Goal: Use online tool/utility: Use online tool/utility

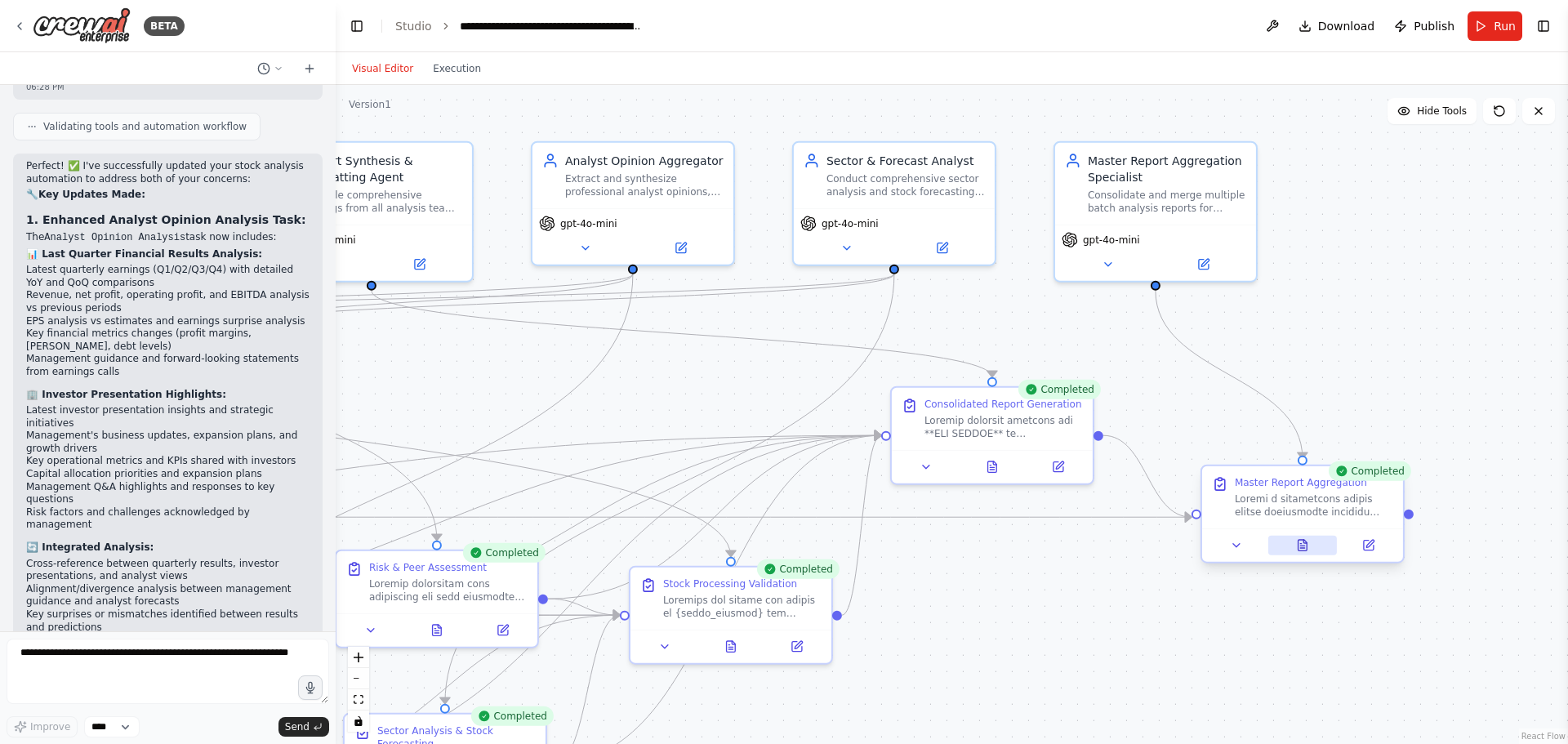
click at [1308, 555] on div at bounding box center [1302, 544] width 201 height 33
click at [1309, 544] on button at bounding box center [1302, 545] width 70 height 19
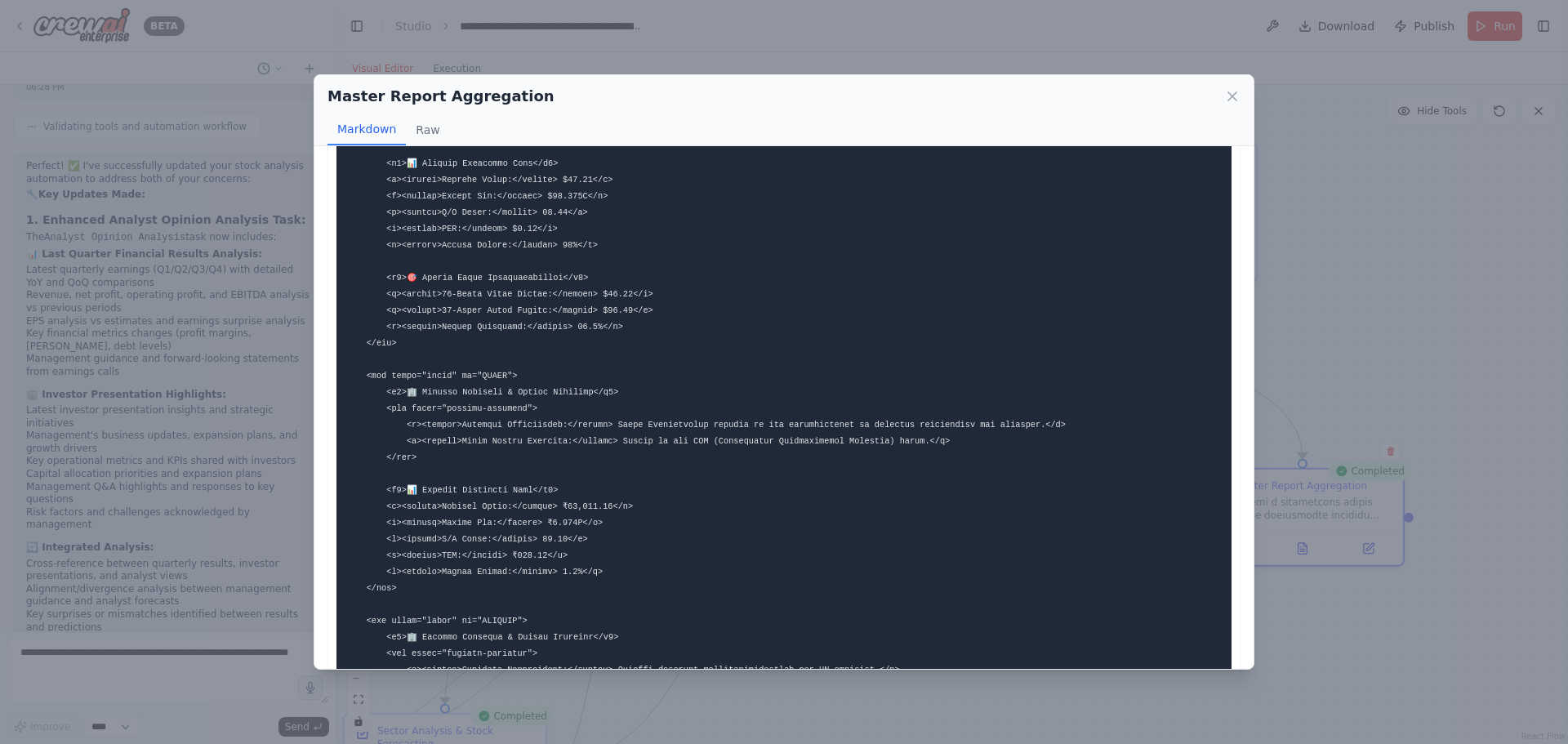
scroll to position [1469, 0]
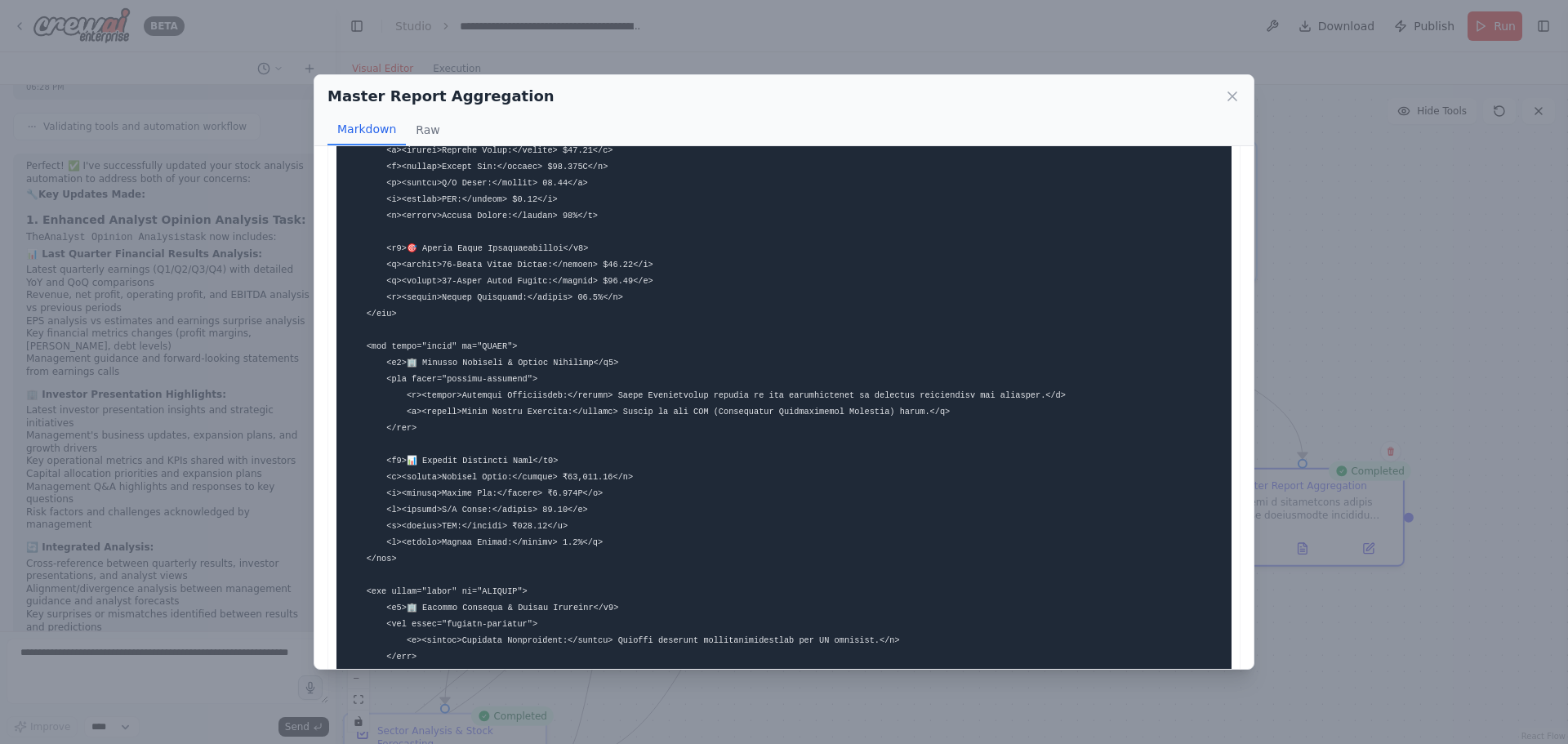
click at [1427, 622] on div "Master Report Aggregation Markdown Raw Plain Text Format: ✅ CONFIRMATION: "MAST…" at bounding box center [784, 372] width 1568 height 744
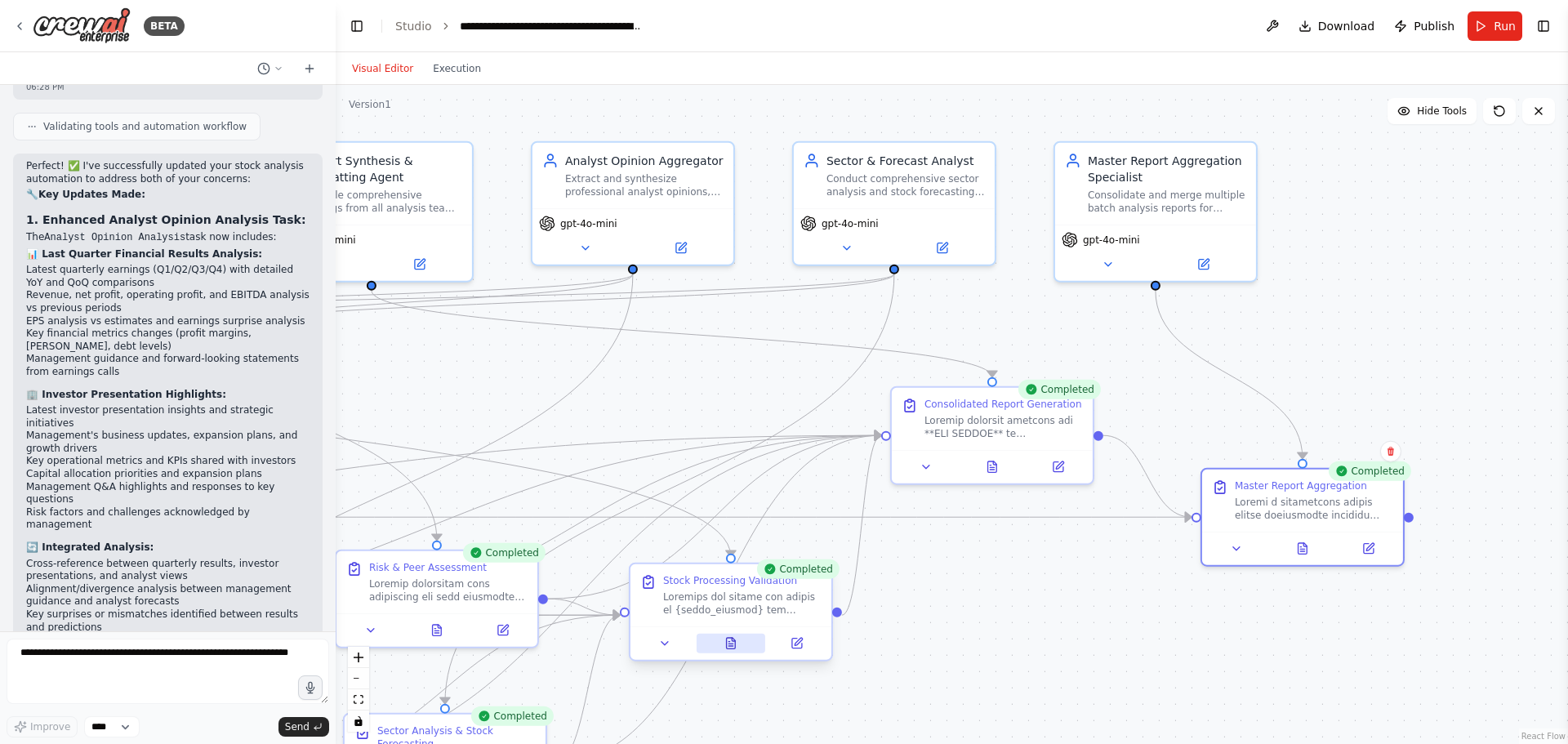
click at [727, 646] on icon at bounding box center [731, 643] width 9 height 11
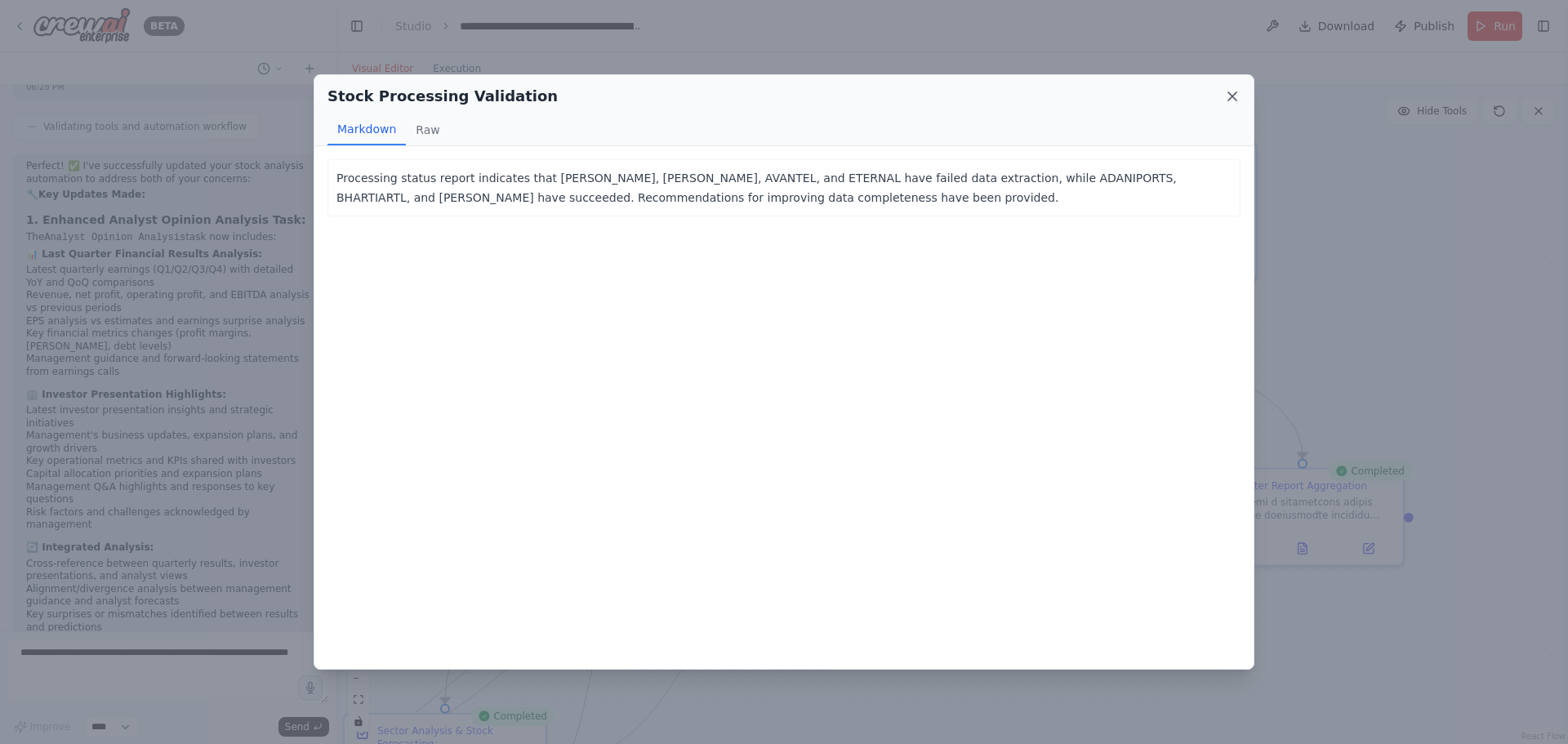
click at [1239, 95] on icon at bounding box center [1231, 96] width 16 height 16
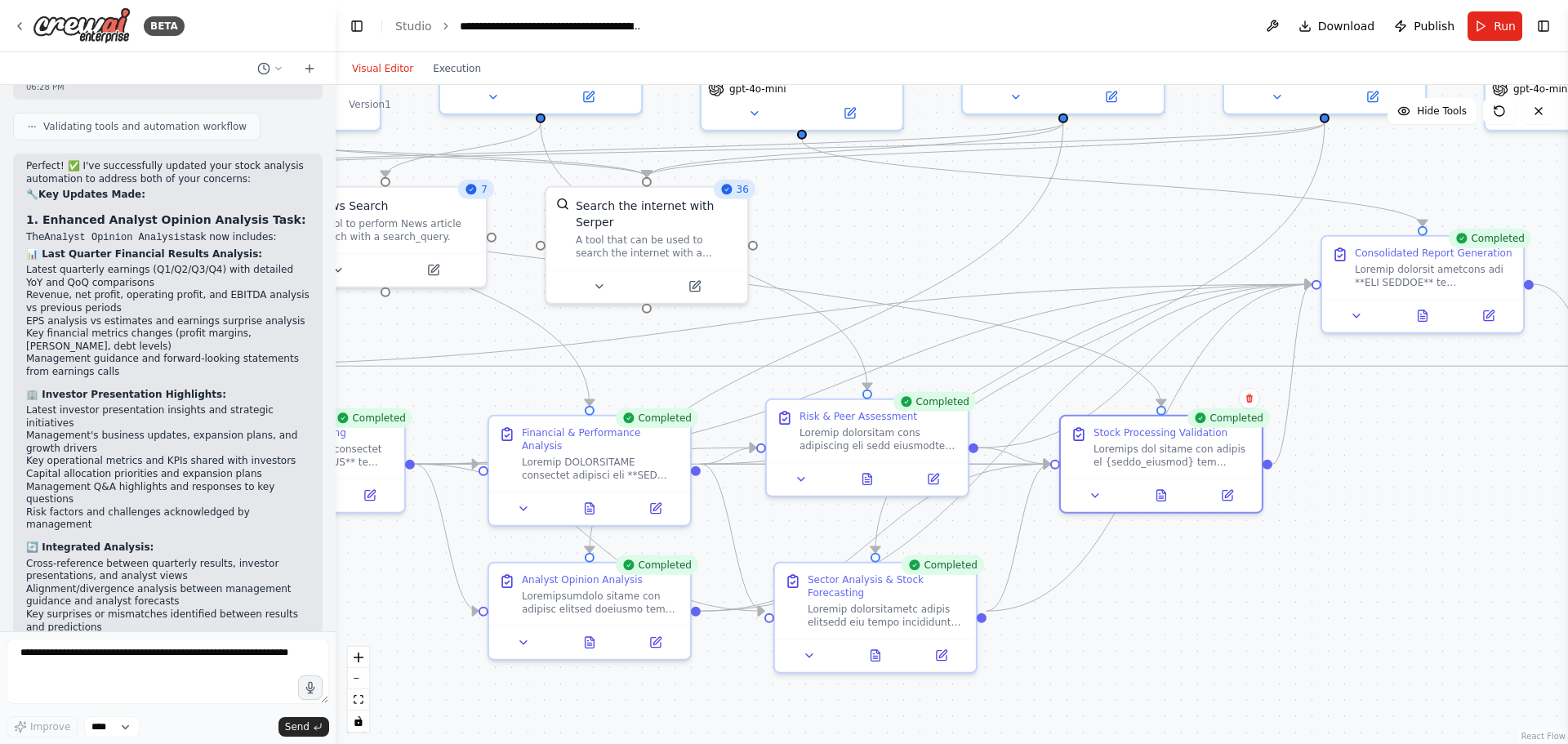
drag, startPoint x: 635, startPoint y: 405, endPoint x: 1066, endPoint y: 253, distance: 457.0
click at [1066, 253] on div ".deletable-edge-delete-btn { width: 20px; height: 20px; border: 0px solid #ffff…" at bounding box center [952, 414] width 1232 height 659
click at [856, 475] on button at bounding box center [868, 474] width 70 height 19
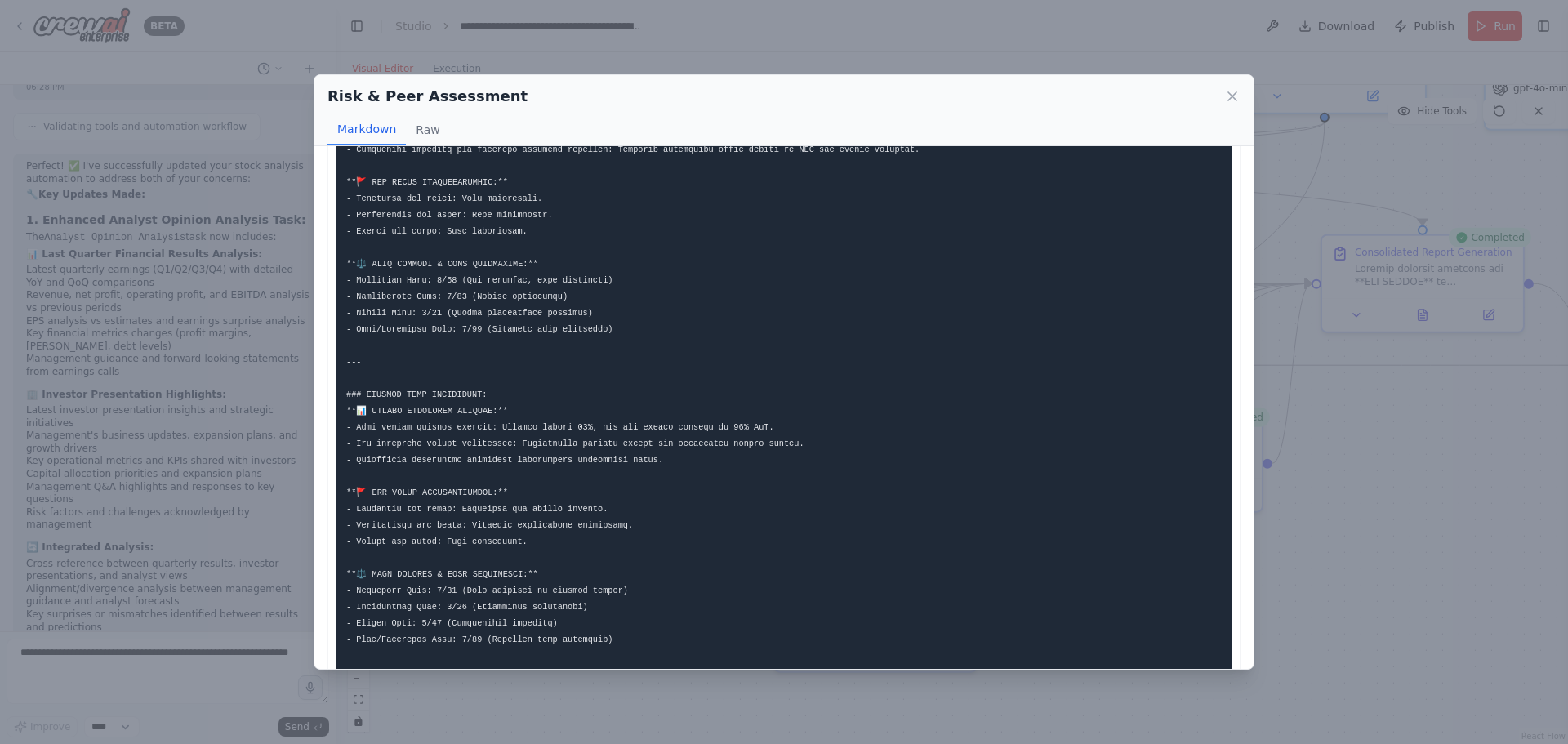
scroll to position [408, 0]
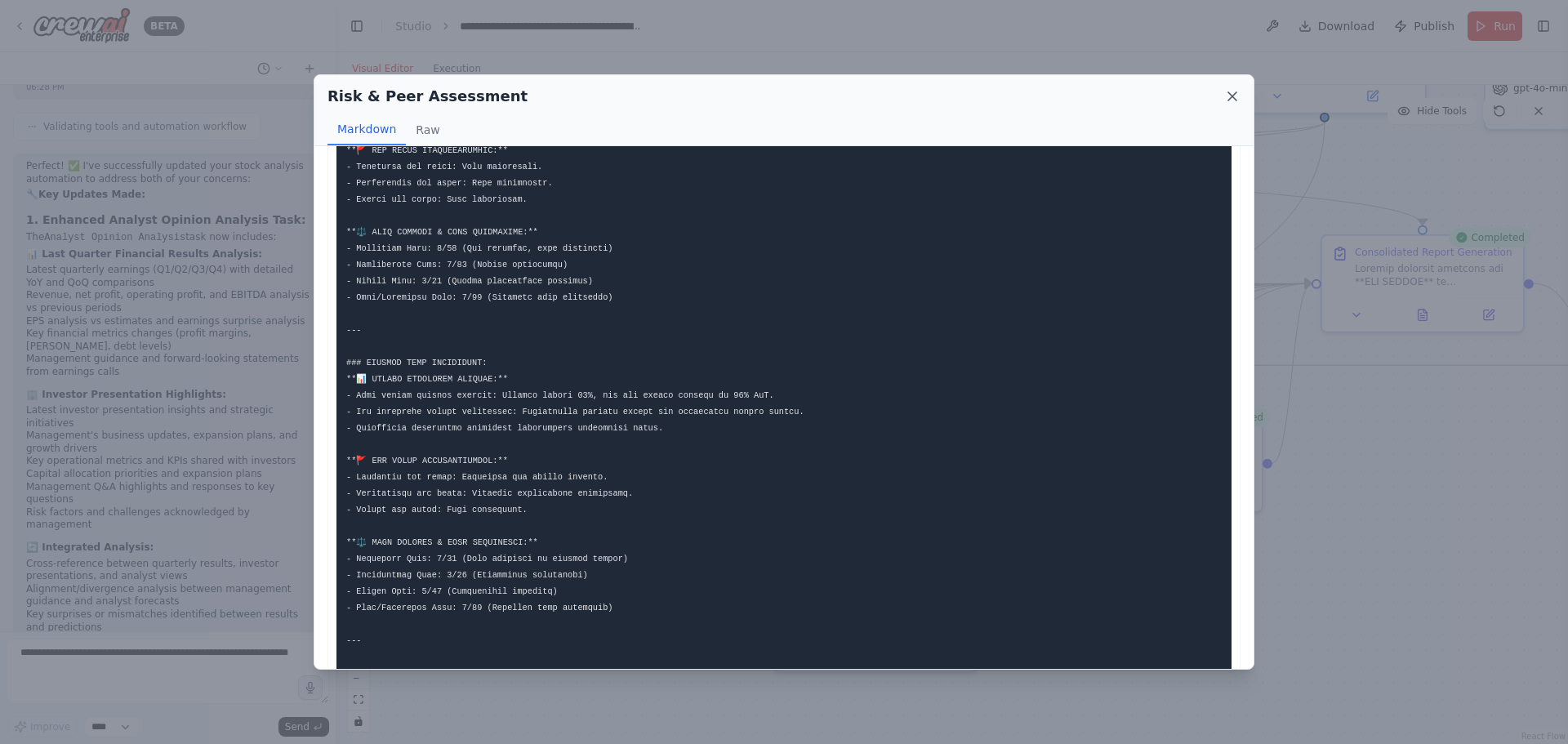
click at [1231, 92] on icon at bounding box center [1231, 96] width 16 height 16
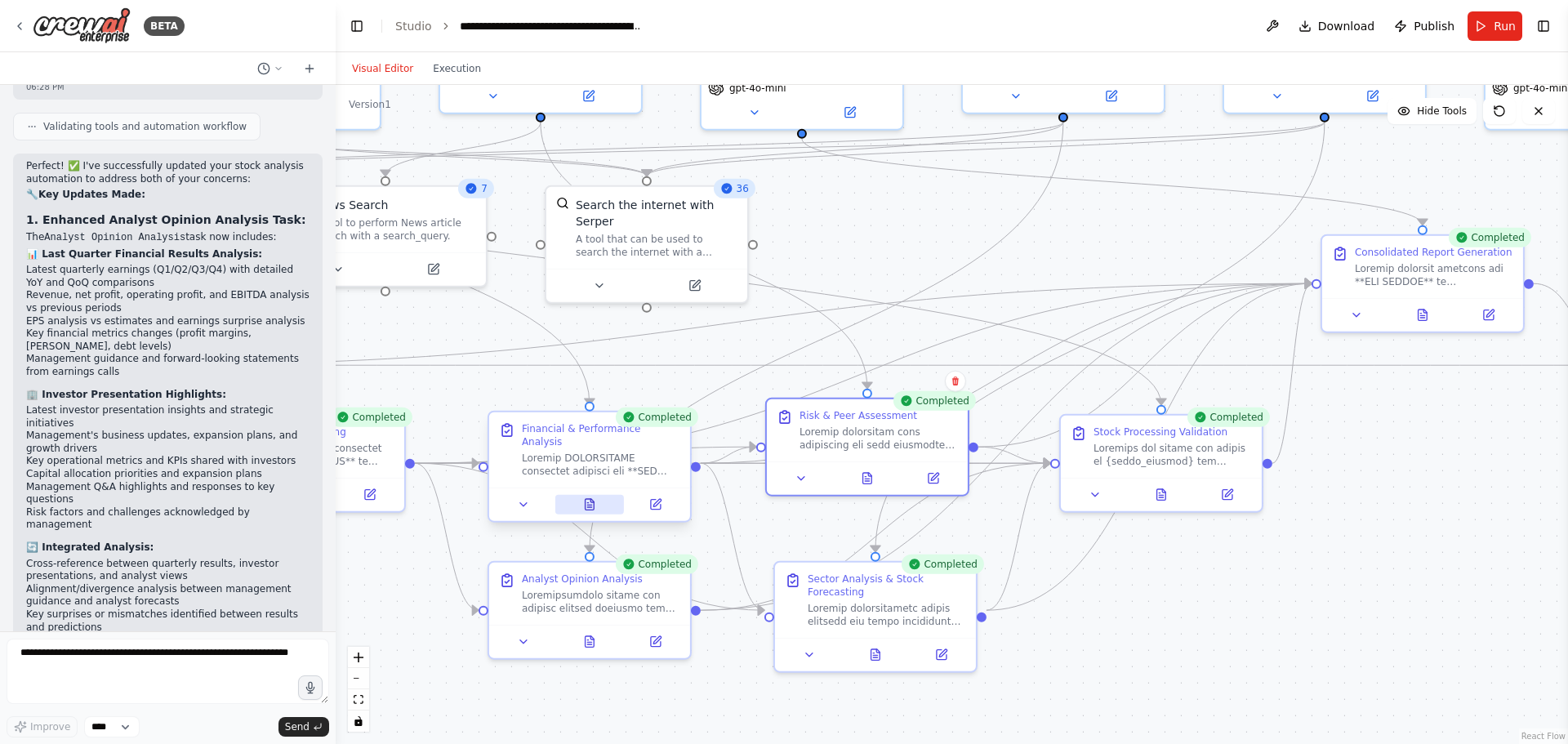
click at [585, 498] on icon at bounding box center [589, 505] width 13 height 13
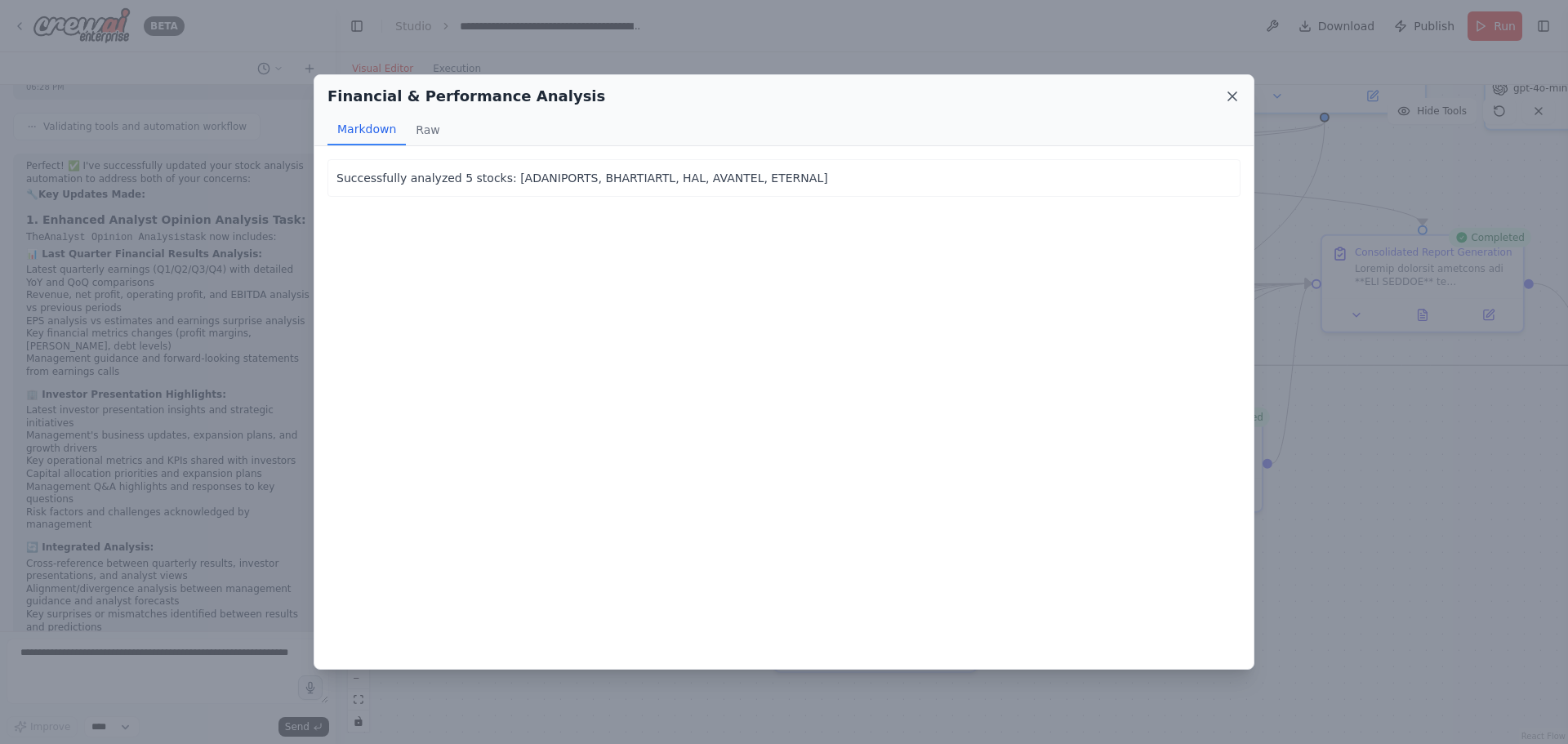
click at [1228, 92] on icon at bounding box center [1231, 96] width 16 height 16
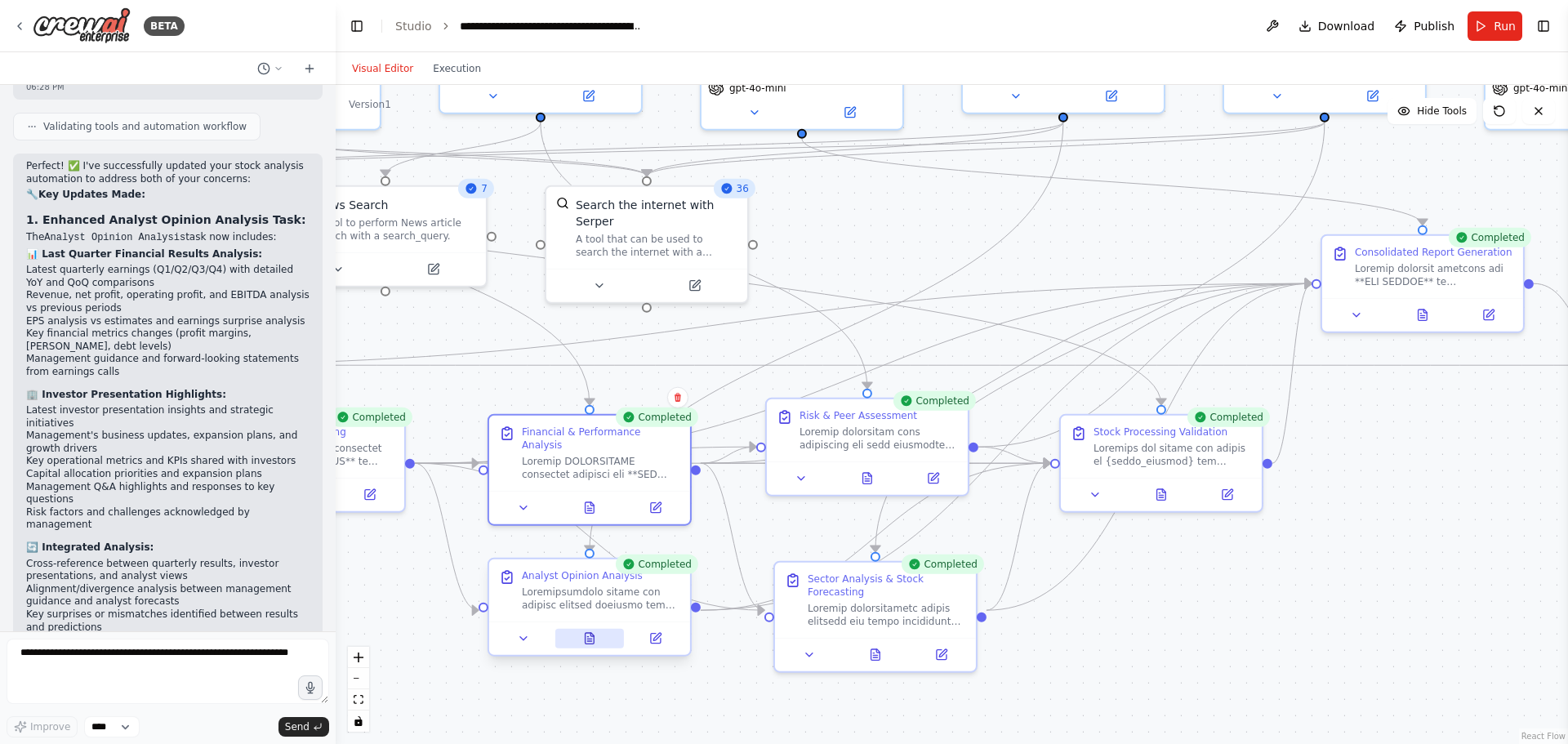
click at [585, 639] on icon at bounding box center [589, 637] width 9 height 11
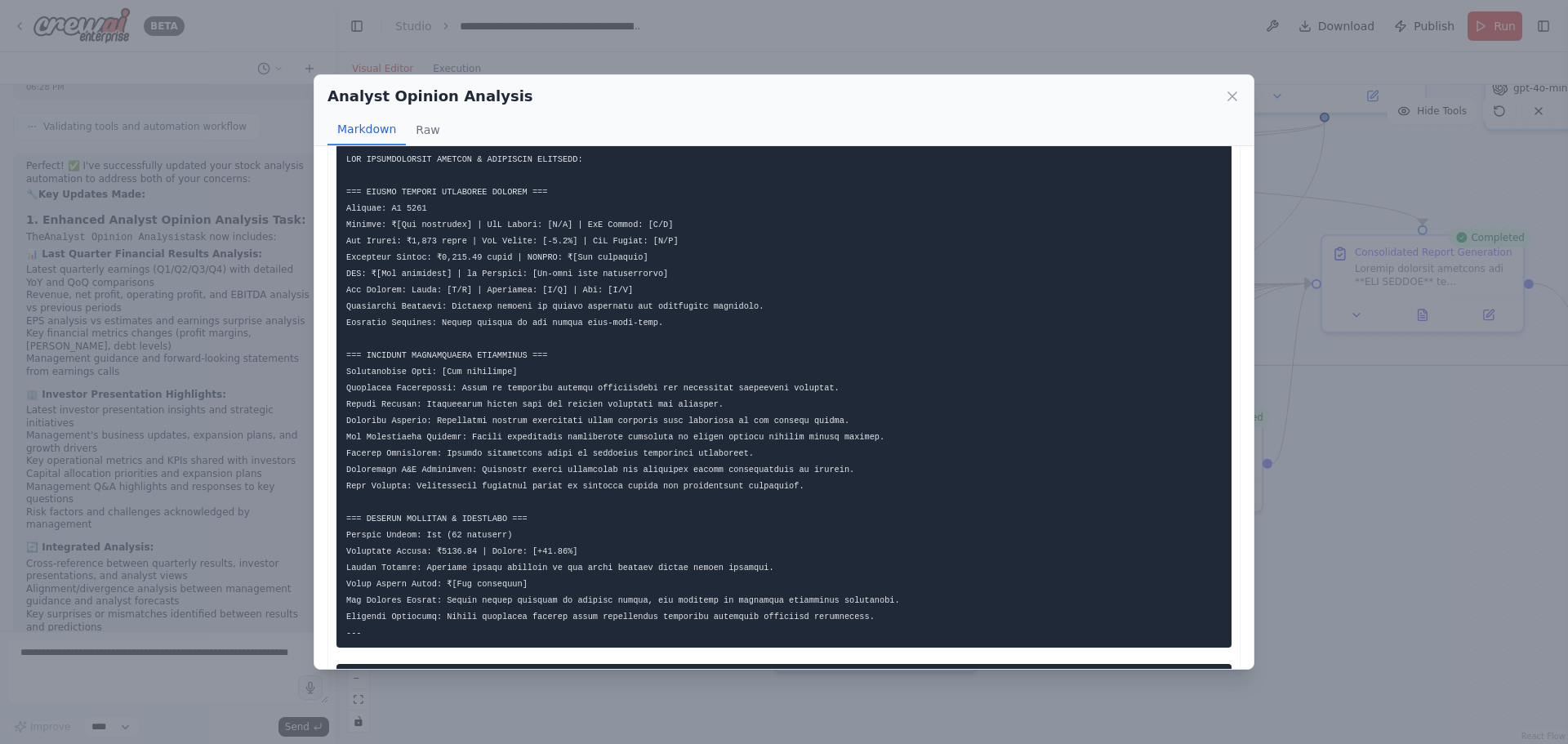
scroll to position [0, 0]
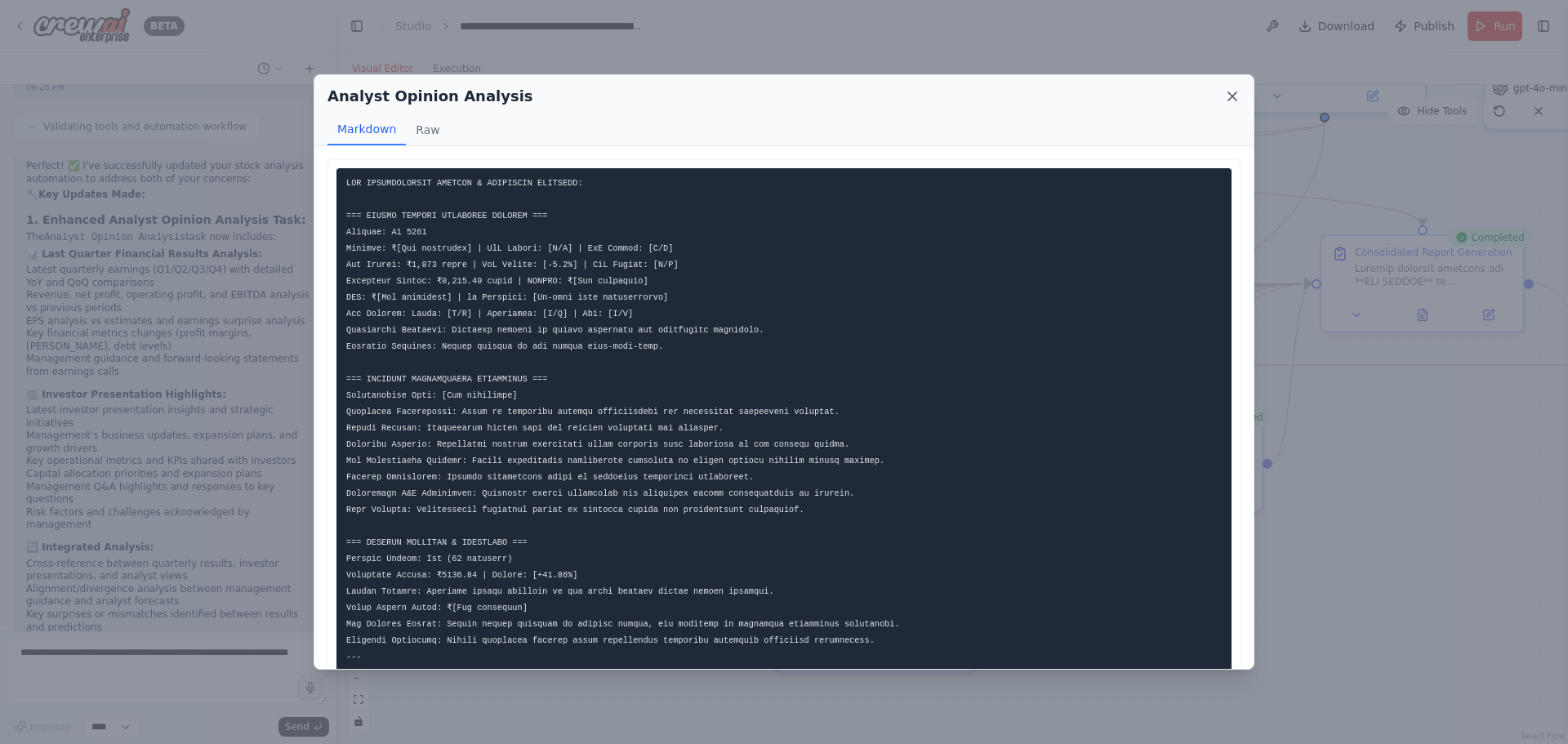
click at [1230, 95] on icon at bounding box center [1232, 96] width 9 height 9
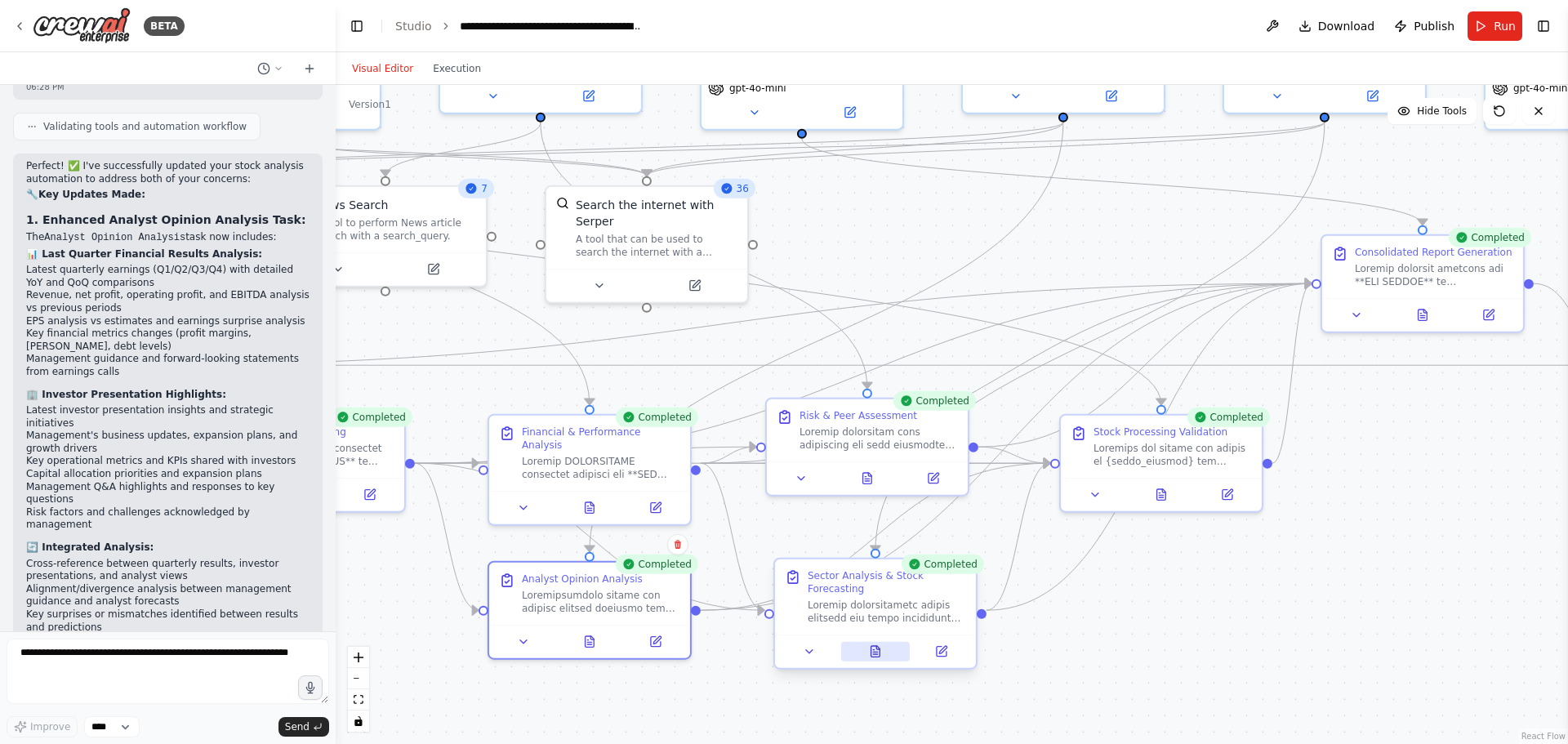
click at [876, 646] on icon at bounding box center [875, 650] width 9 height 11
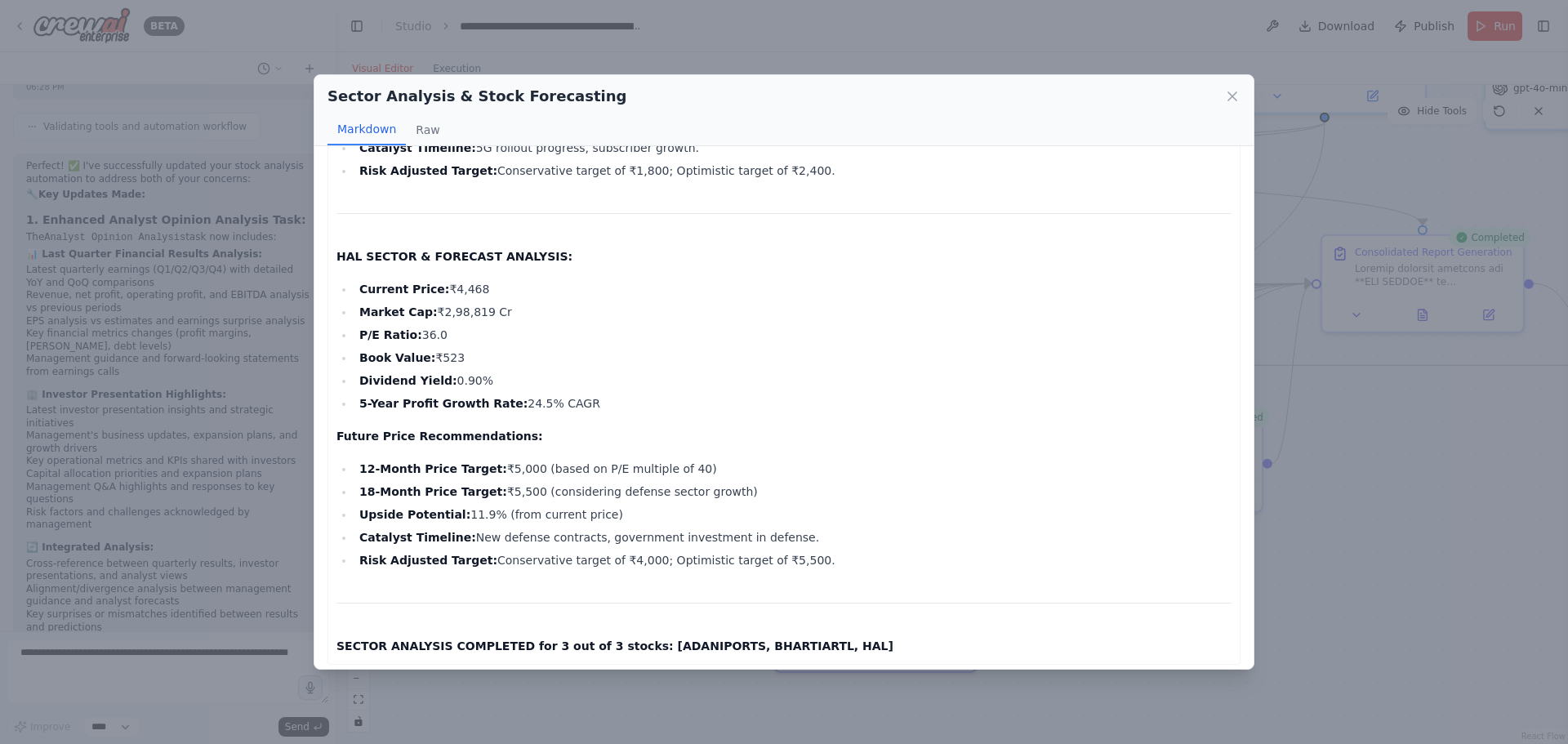
scroll to position [710, 0]
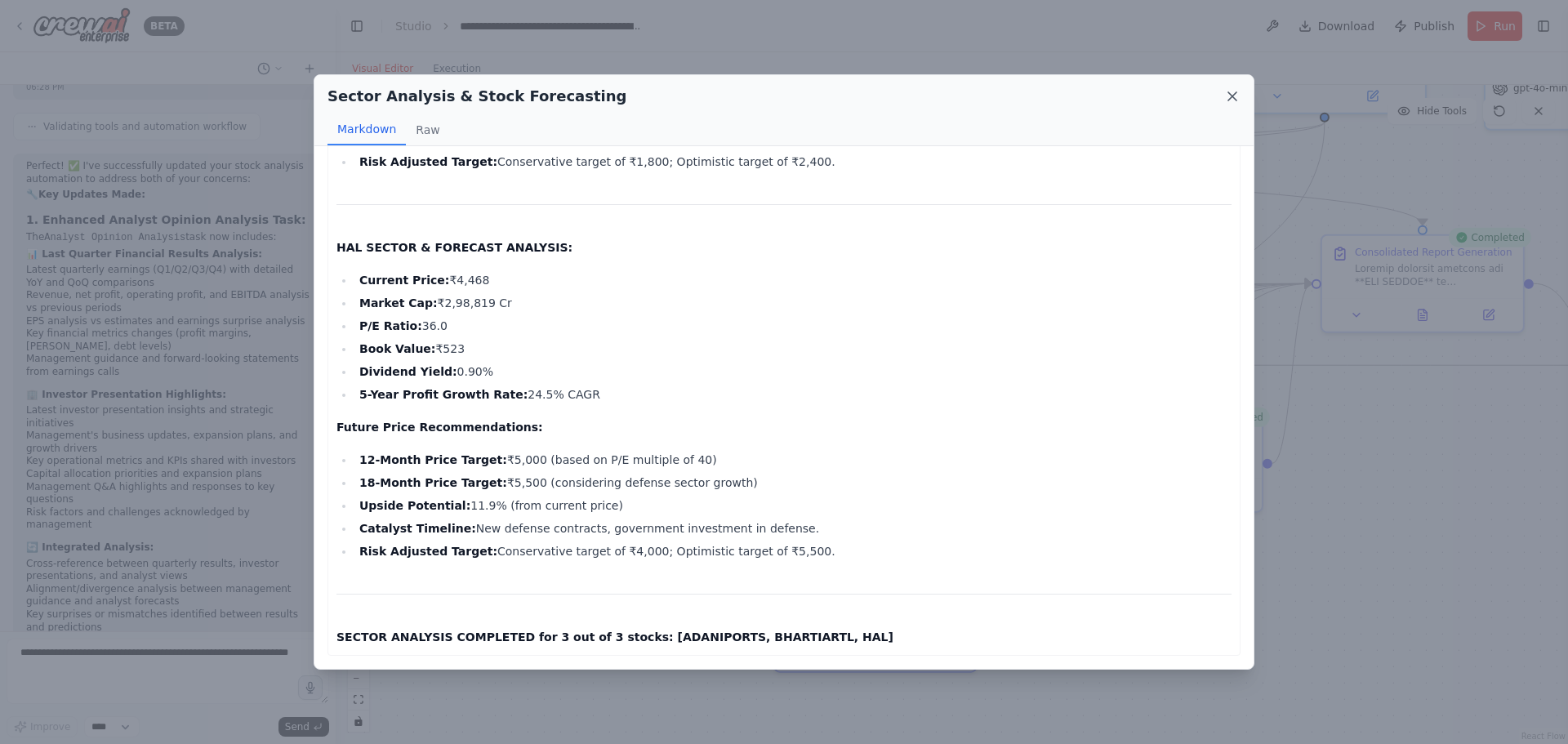
click at [1234, 94] on icon at bounding box center [1232, 96] width 9 height 9
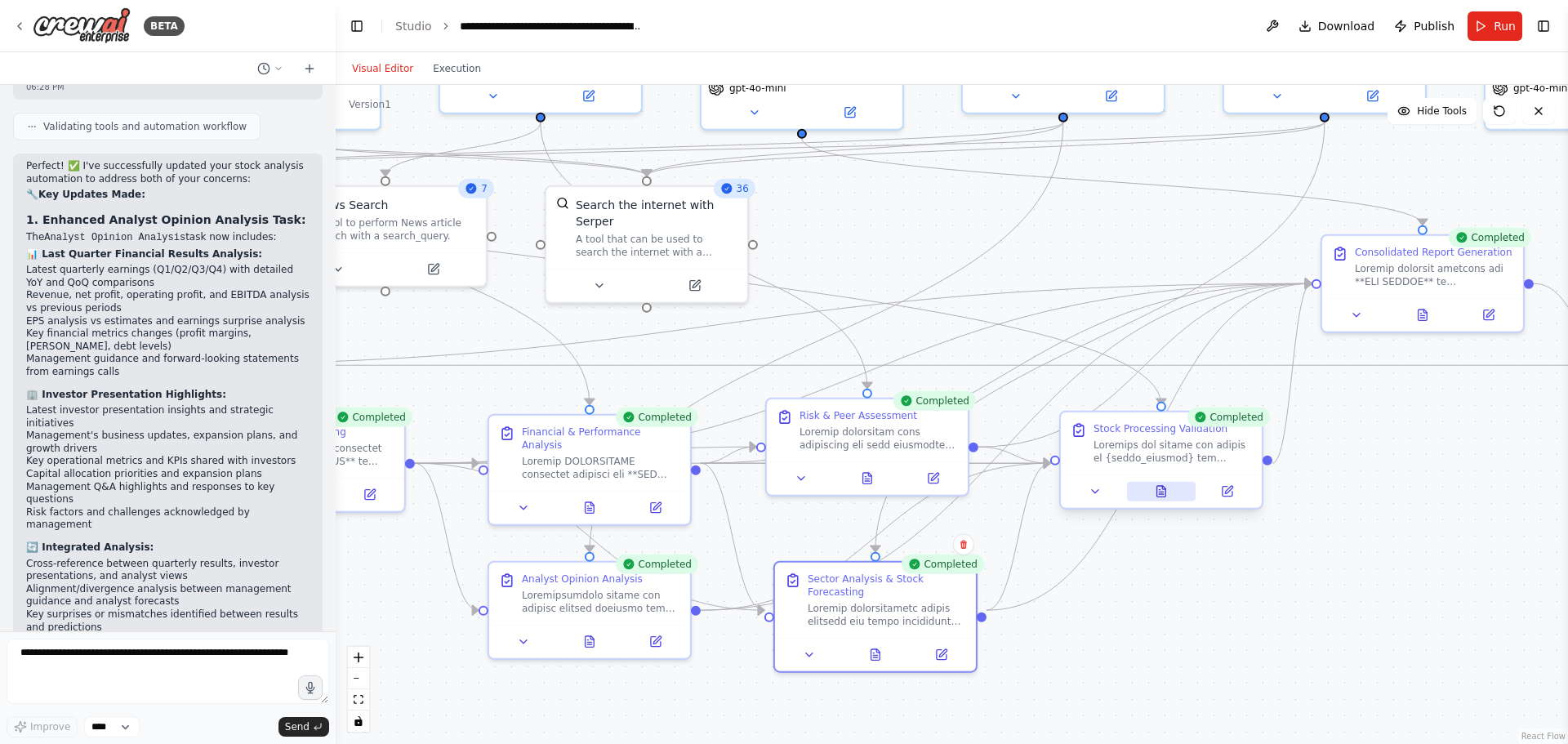
click at [1178, 496] on button at bounding box center [1161, 492] width 70 height 19
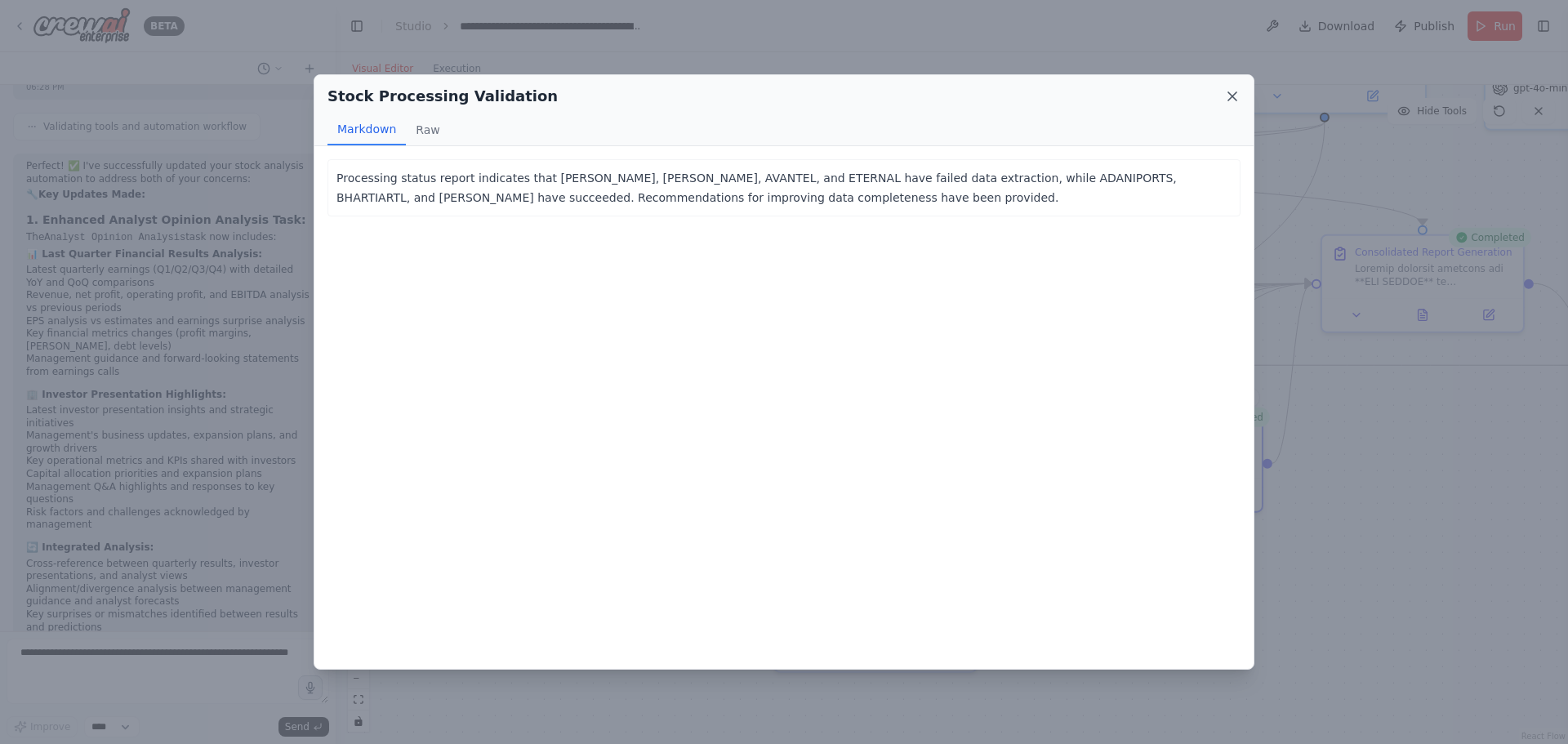
click at [1235, 93] on icon at bounding box center [1232, 96] width 9 height 9
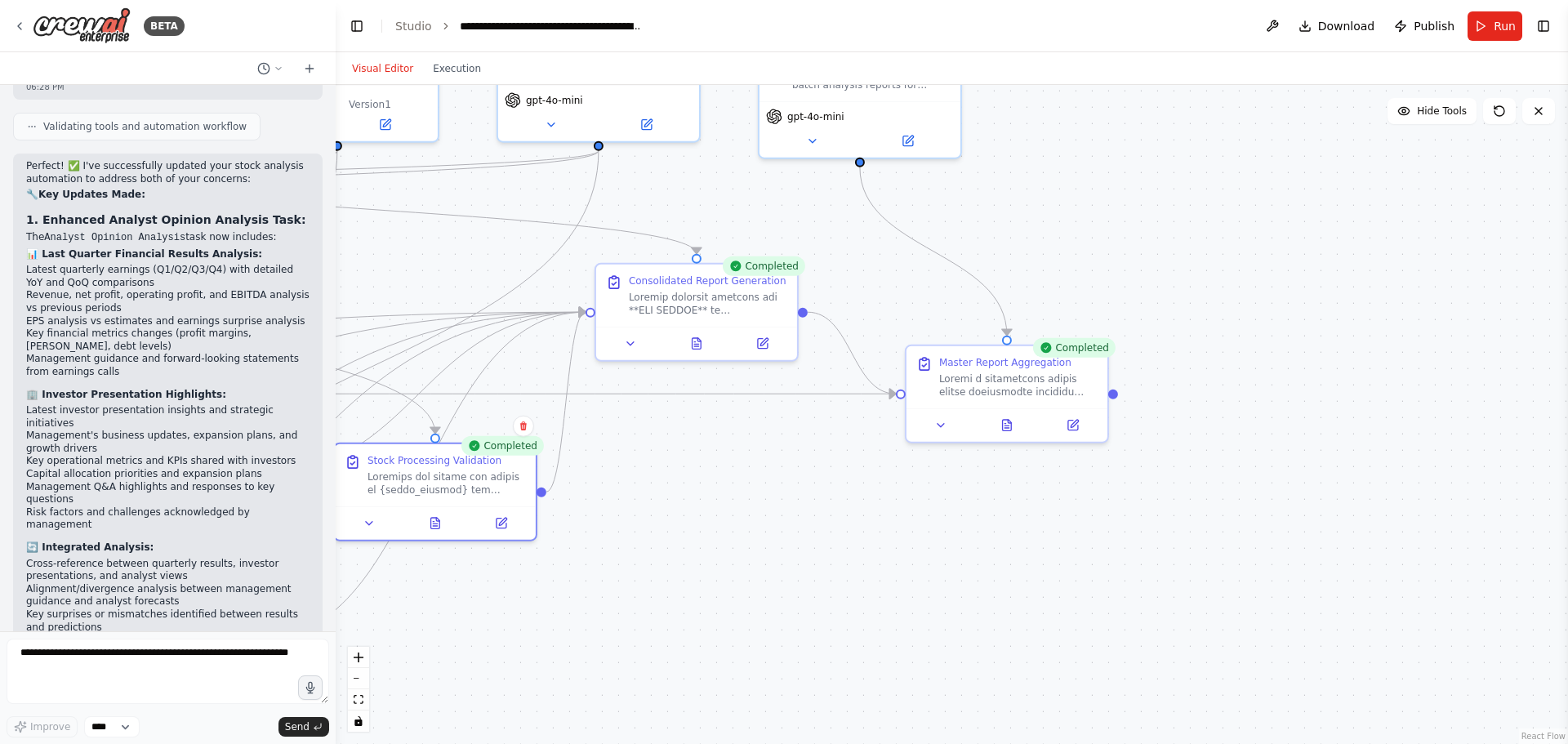
drag, startPoint x: 1475, startPoint y: 475, endPoint x: 803, endPoint y: 482, distance: 672.0
click at [749, 504] on div ".deletable-edge-delete-btn { width: 20px; height: 20px; border: 0px solid #ffff…" at bounding box center [952, 414] width 1232 height 659
click at [1004, 428] on button at bounding box center [1006, 422] width 70 height 19
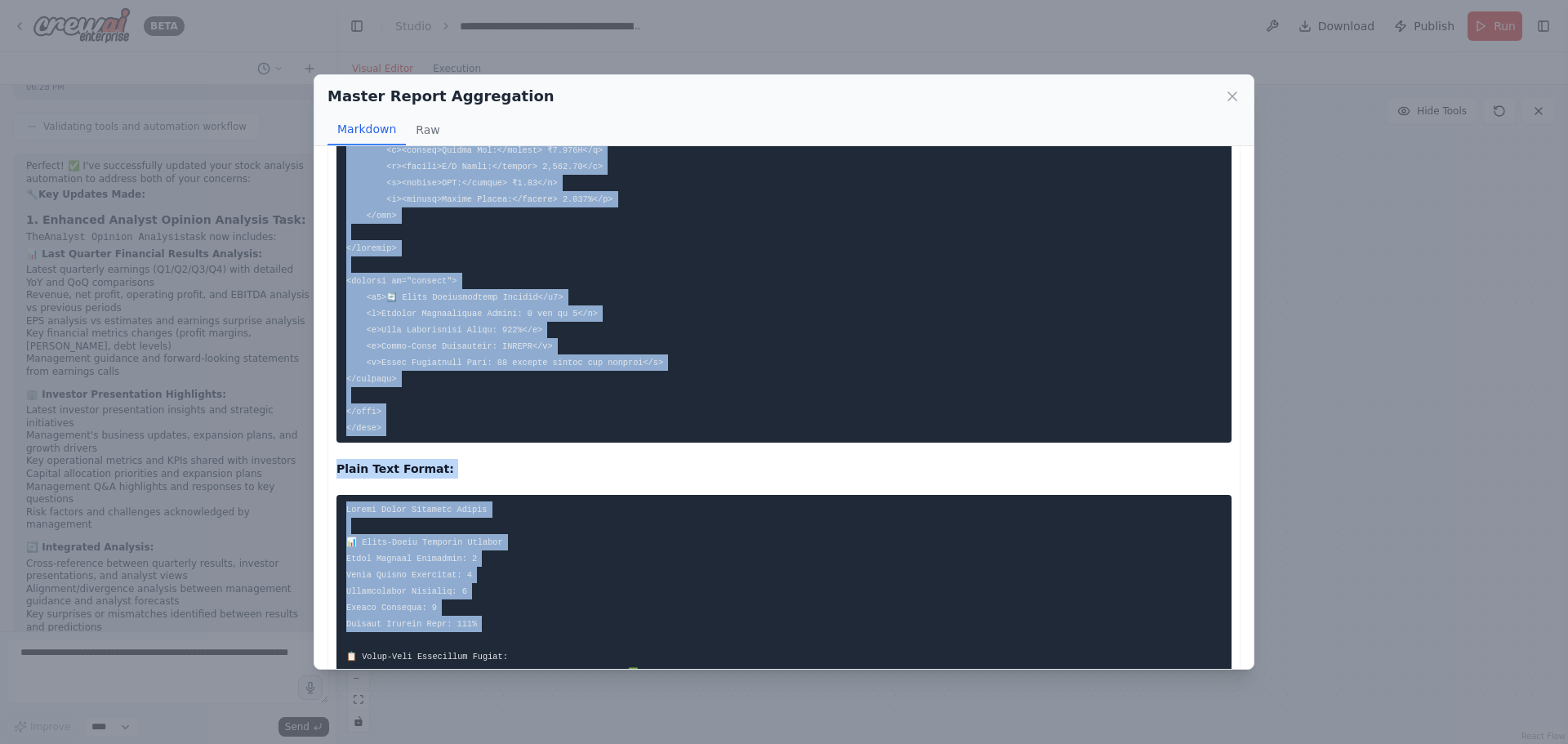
scroll to position [2270, 0]
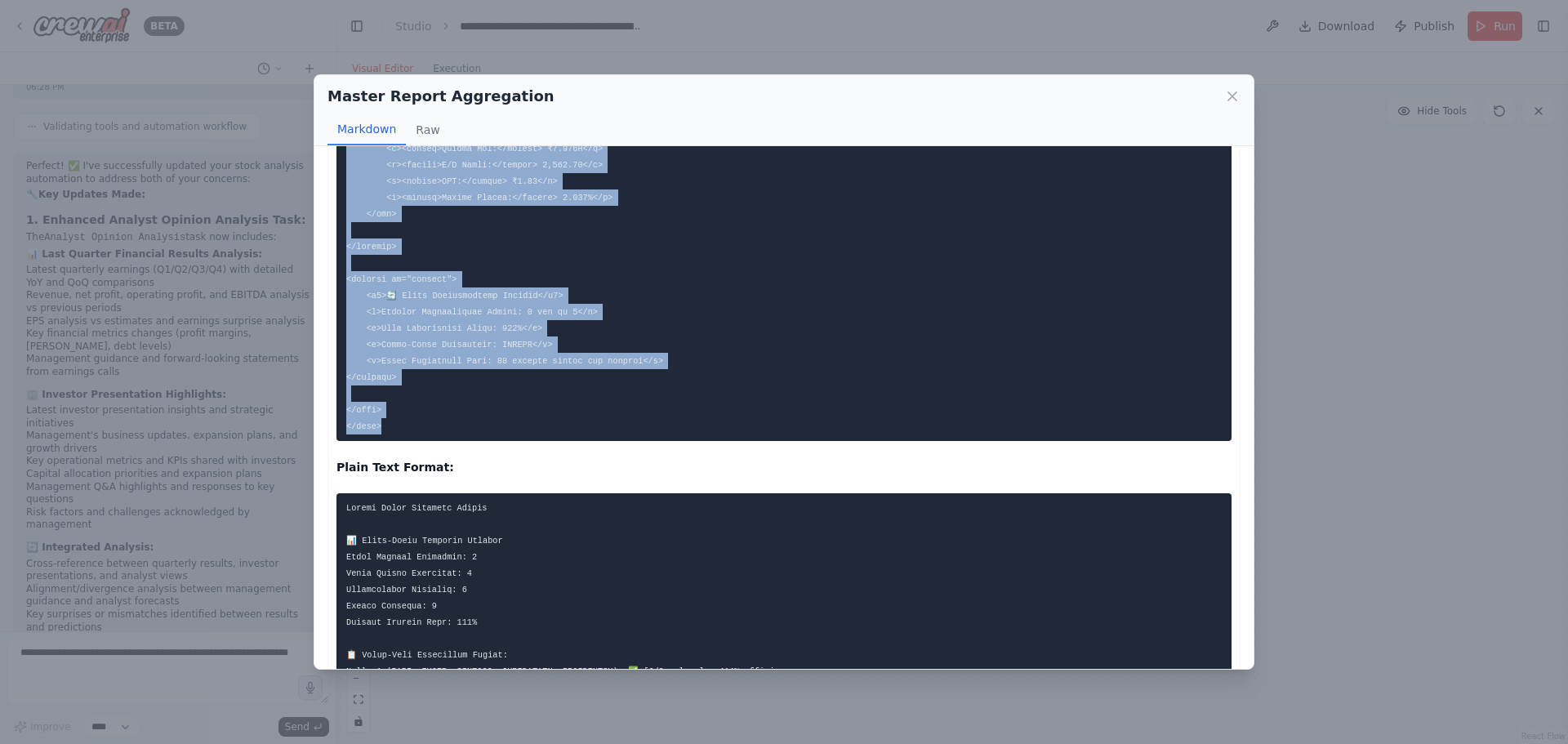
drag, startPoint x: 347, startPoint y: 182, endPoint x: 449, endPoint y: 449, distance: 285.8
copy code "<!LOREMIP dolo> <sita cons="ad"> <elit> <sedd eiusmod="TEM-1"> <inci utla="etdo…"
click at [1226, 88] on icon at bounding box center [1231, 96] width 16 height 16
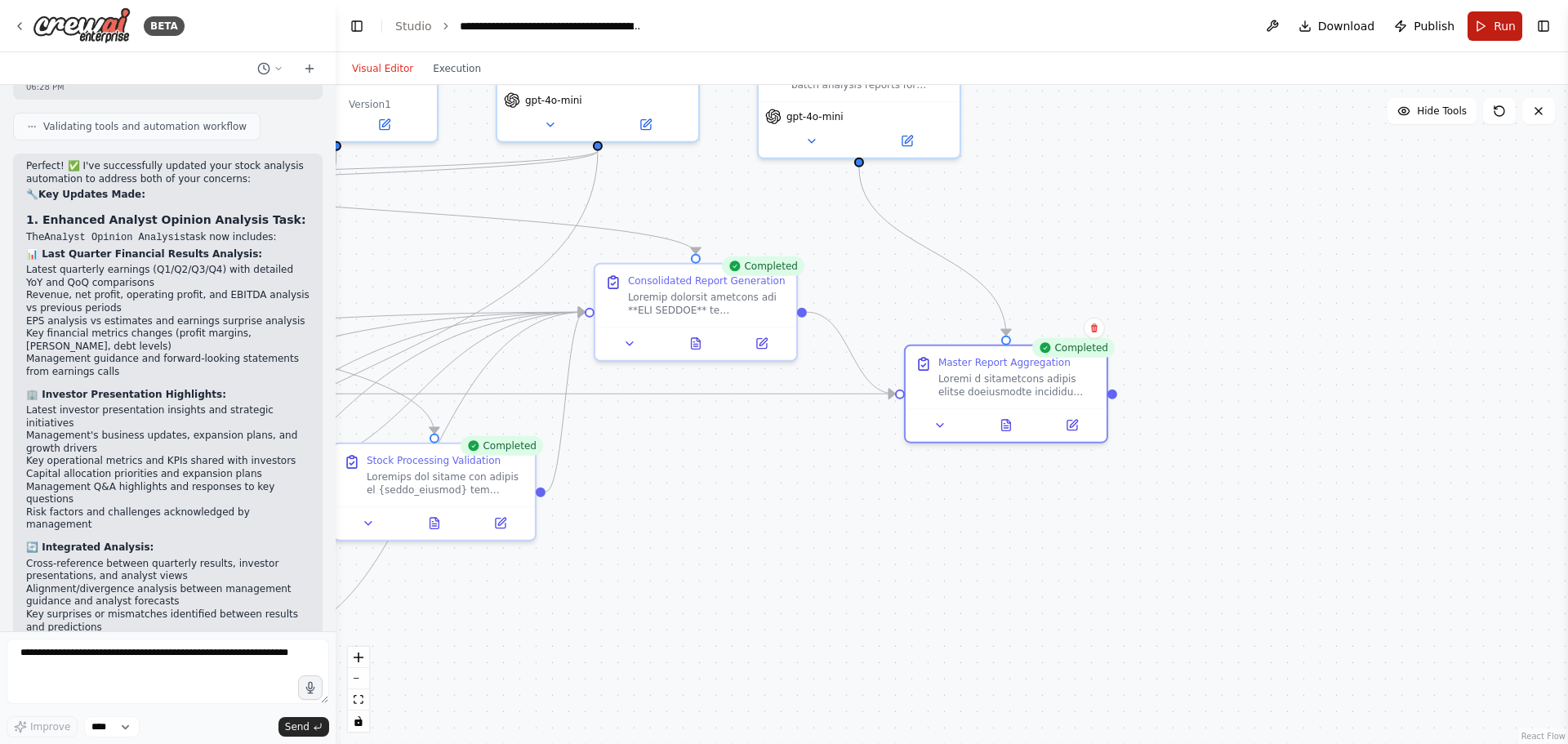
click at [1483, 18] on button "Run" at bounding box center [1494, 26] width 55 height 30
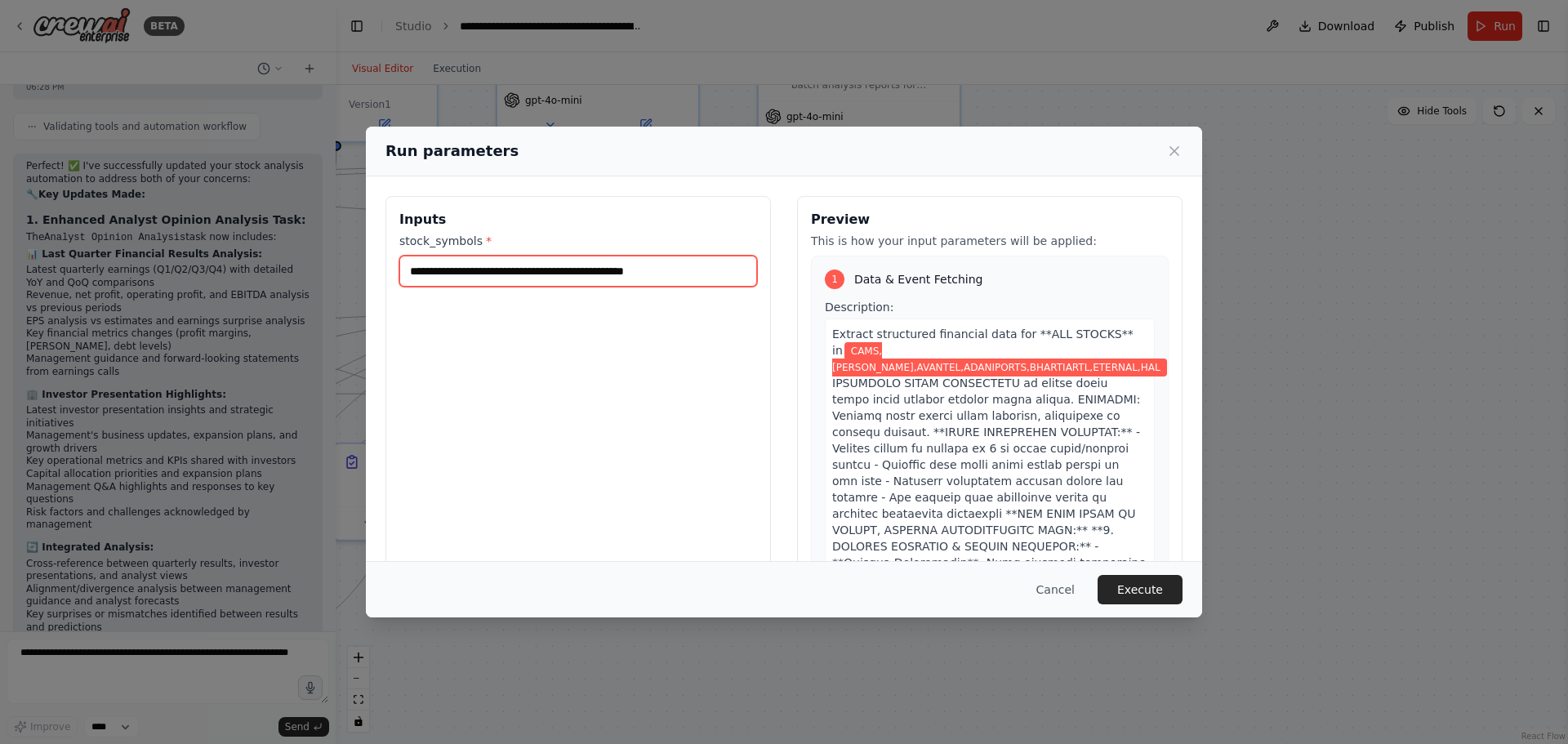
click at [738, 269] on input "**********" at bounding box center [578, 271] width 358 height 31
paste input "**********"
type input "**********"
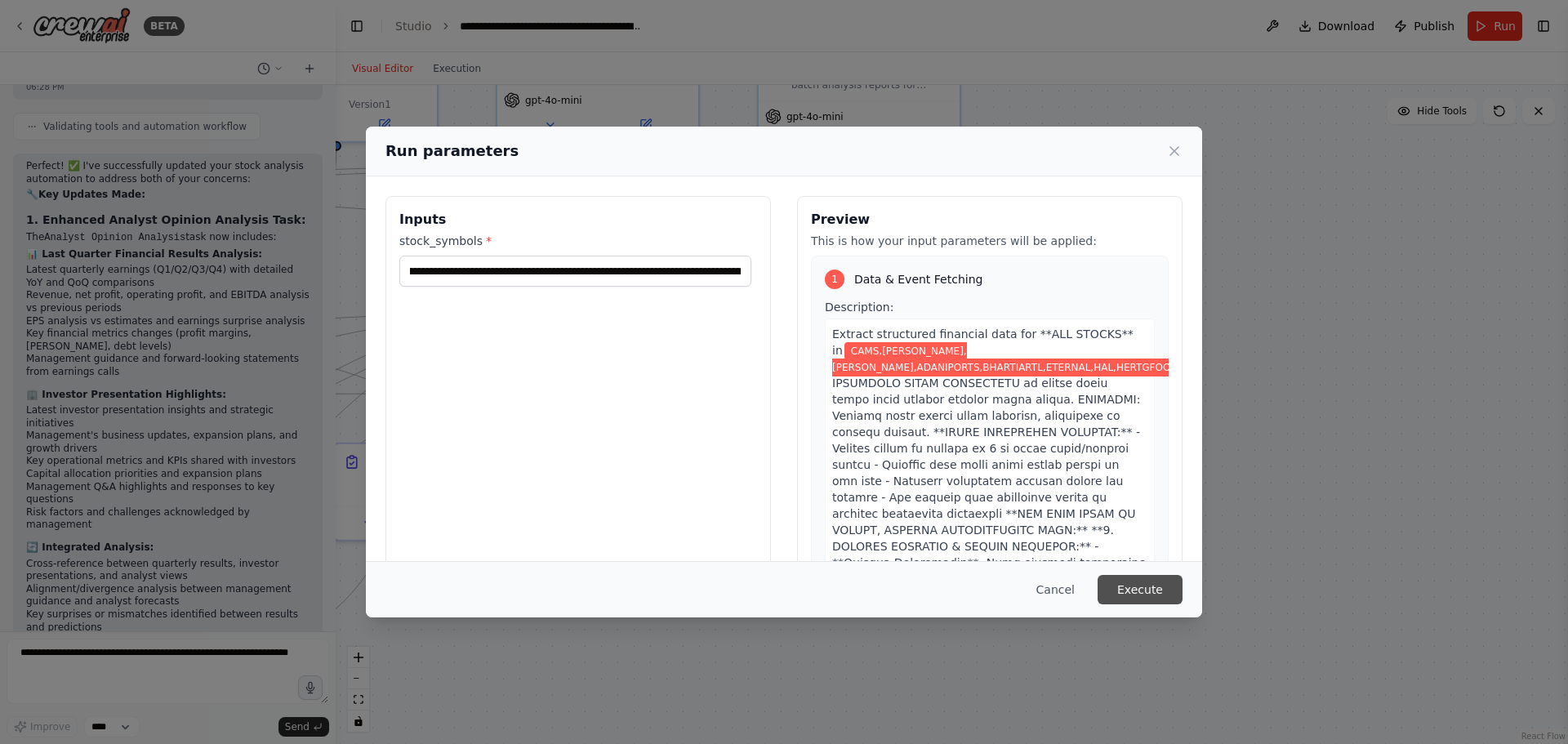
scroll to position [0, 0]
click at [1155, 591] on button "Execute" at bounding box center [1139, 589] width 85 height 30
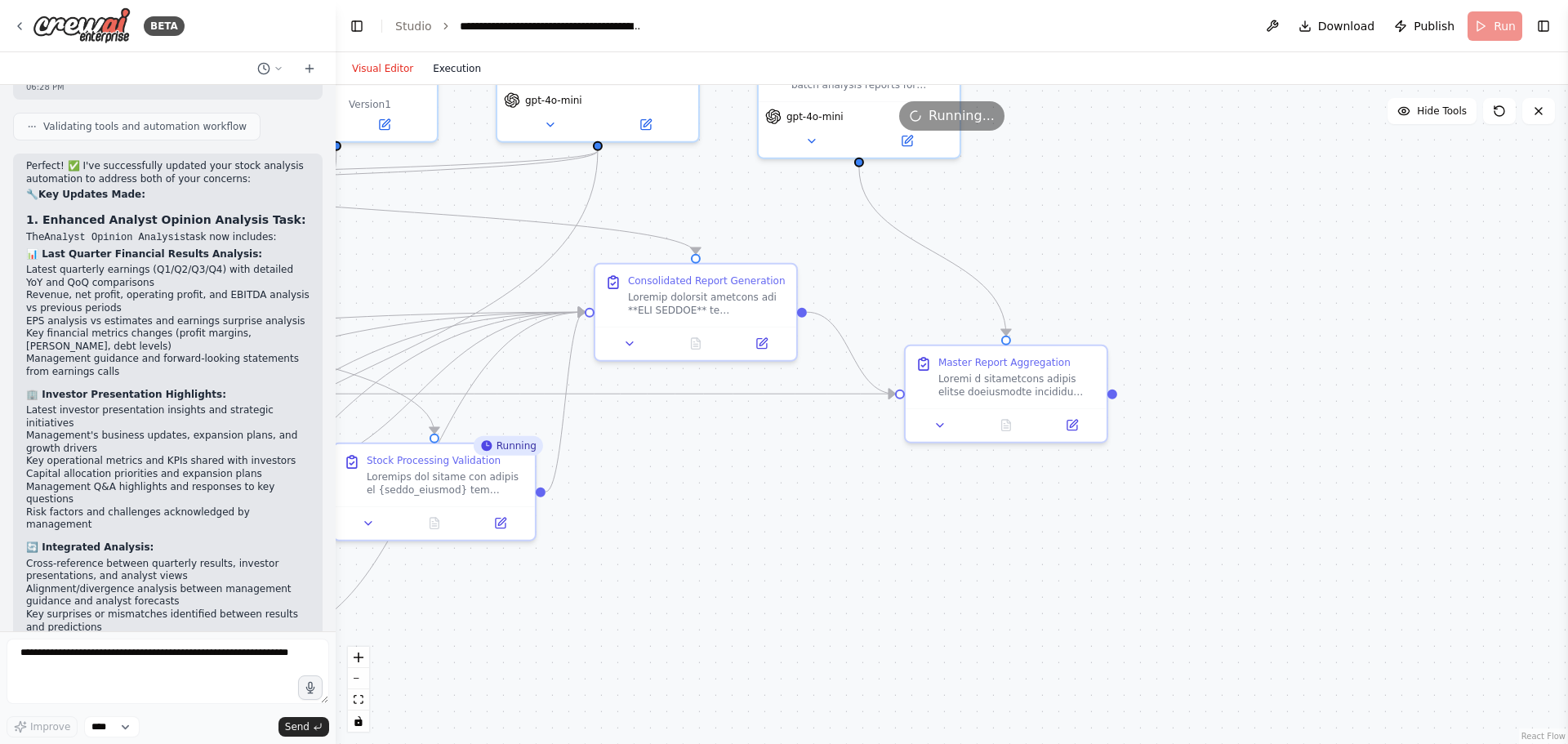
click at [449, 69] on button "Execution" at bounding box center [456, 68] width 68 height 19
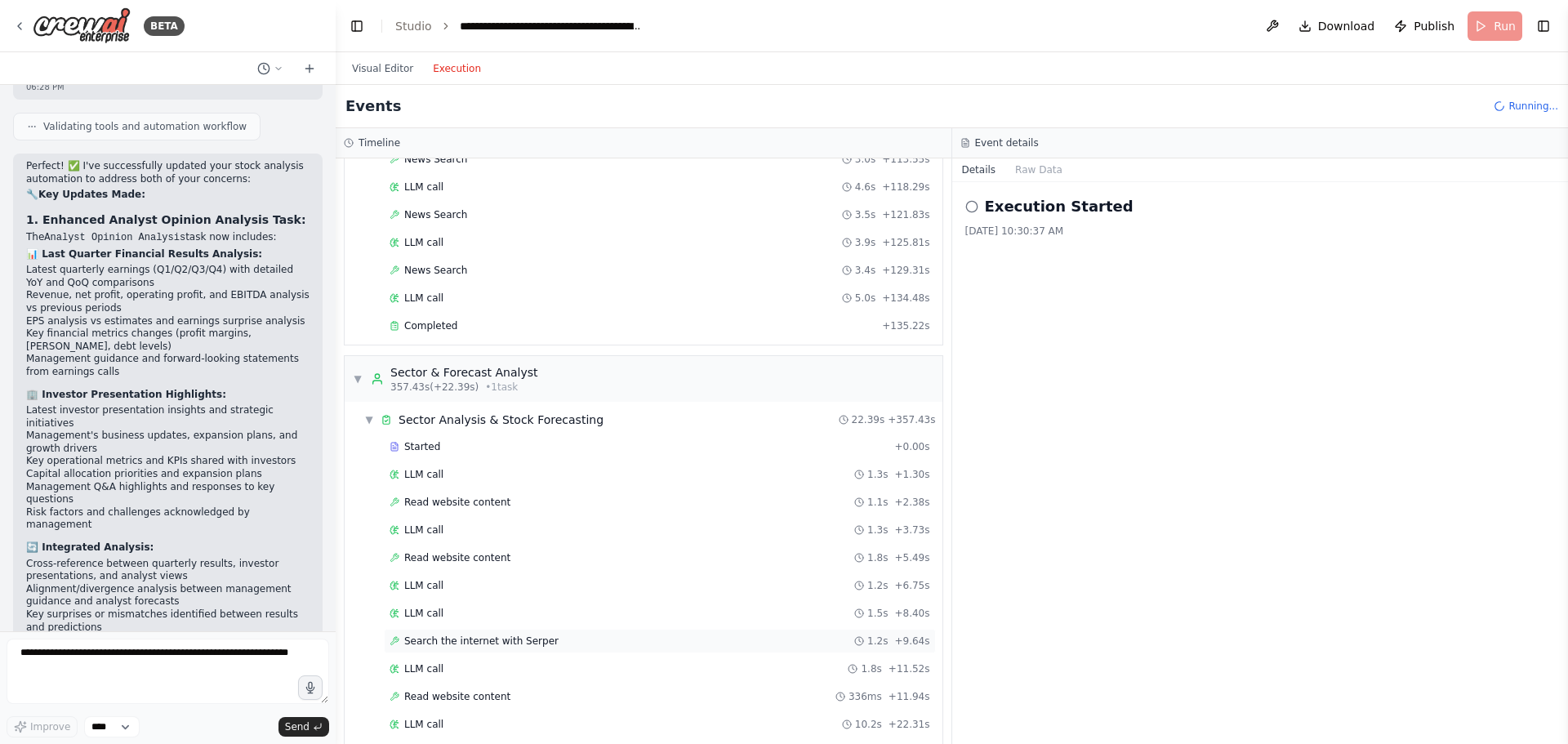
scroll to position [4950, 0]
